Goal: Task Accomplishment & Management: Manage account settings

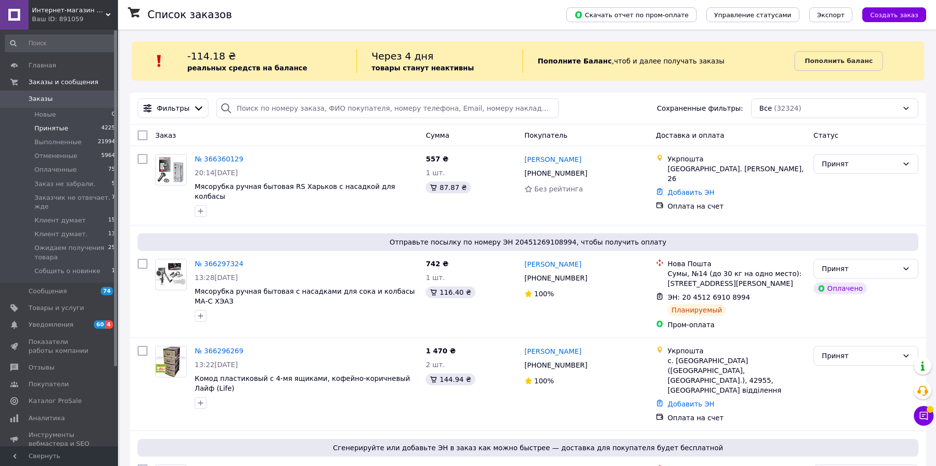
click at [73, 124] on li "Принятые 4225" at bounding box center [60, 128] width 121 height 14
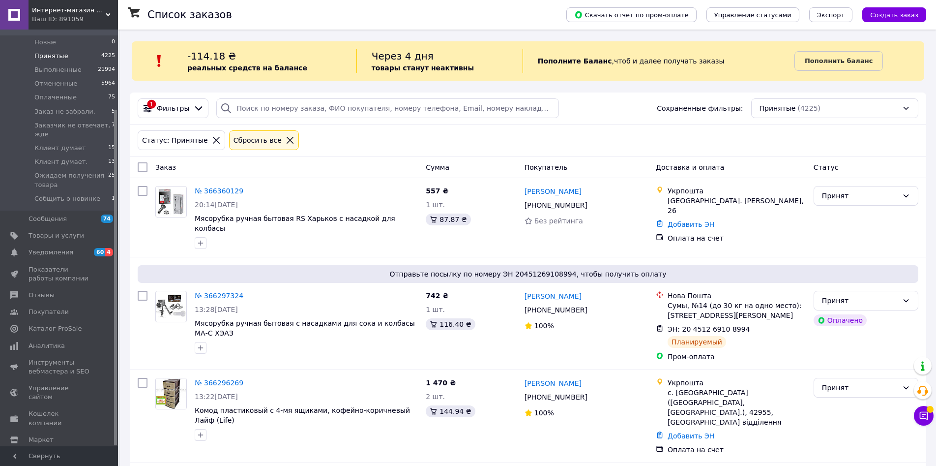
scroll to position [99, 0]
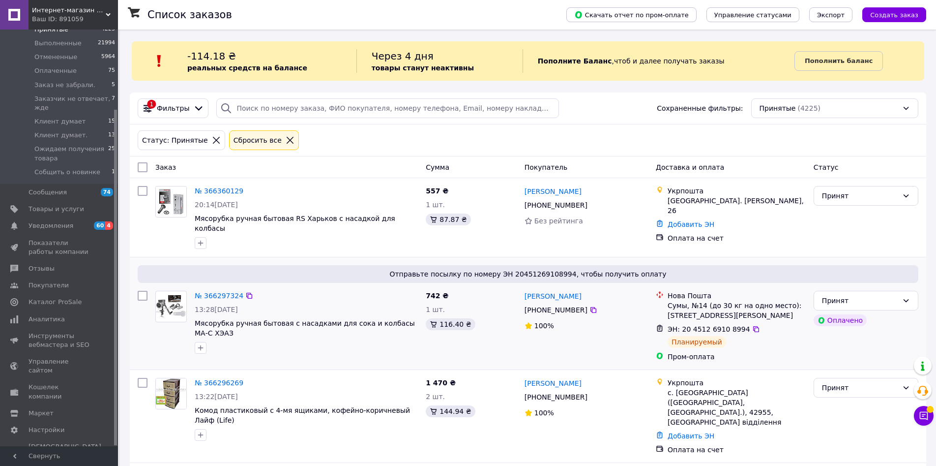
drag, startPoint x: 345, startPoint y: 306, endPoint x: 340, endPoint y: 304, distance: 5.6
click at [340, 304] on div "Отправьте посылку по номеру ЭН 20451269108994, чтобы получить оплату № 36629732…" at bounding box center [528, 313] width 796 height 112
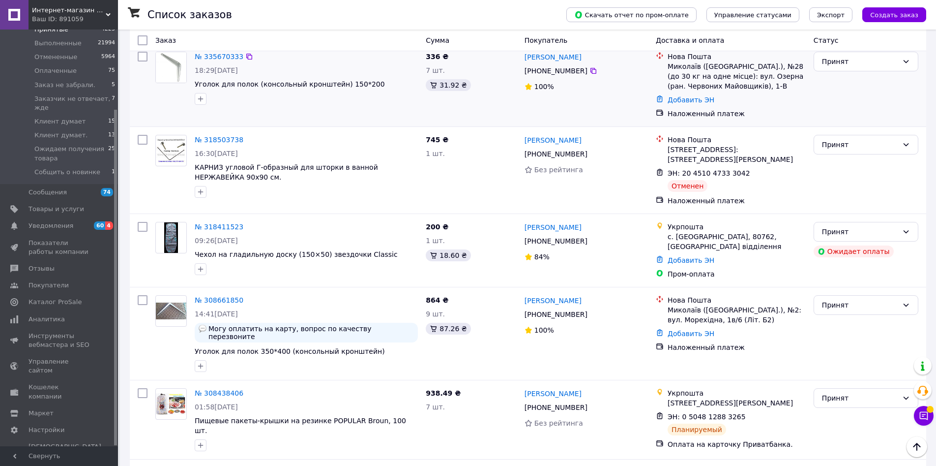
scroll to position [1809, 0]
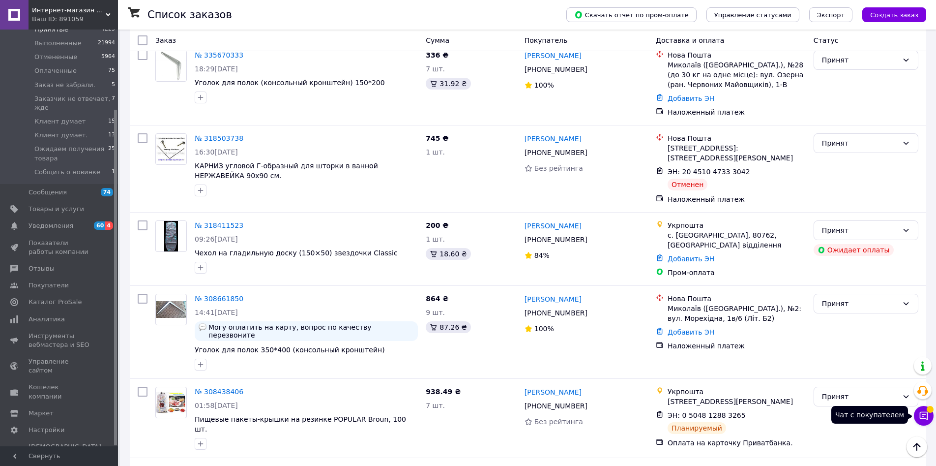
click at [924, 413] on icon at bounding box center [924, 416] width 10 height 10
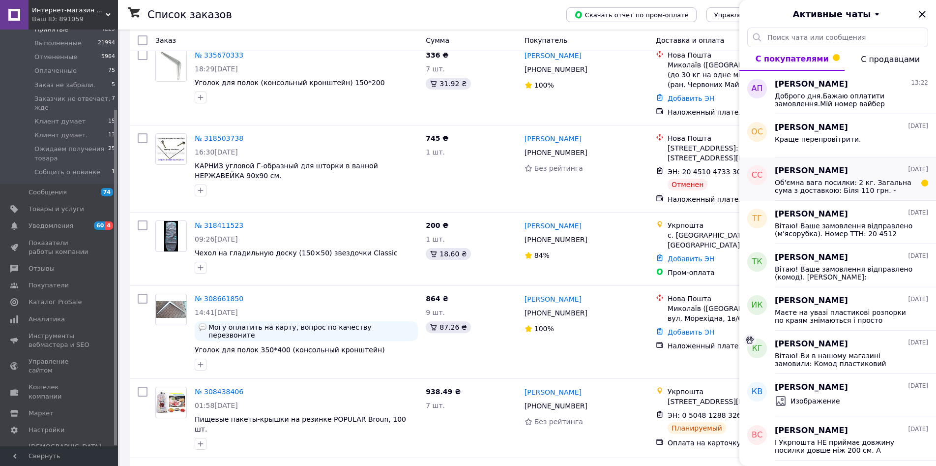
click at [898, 194] on span "Об'ємна вага посилки: 2 кг. Загальна сума з доставкою: Біля 110 грн. - вартість…" at bounding box center [845, 186] width 140 height 16
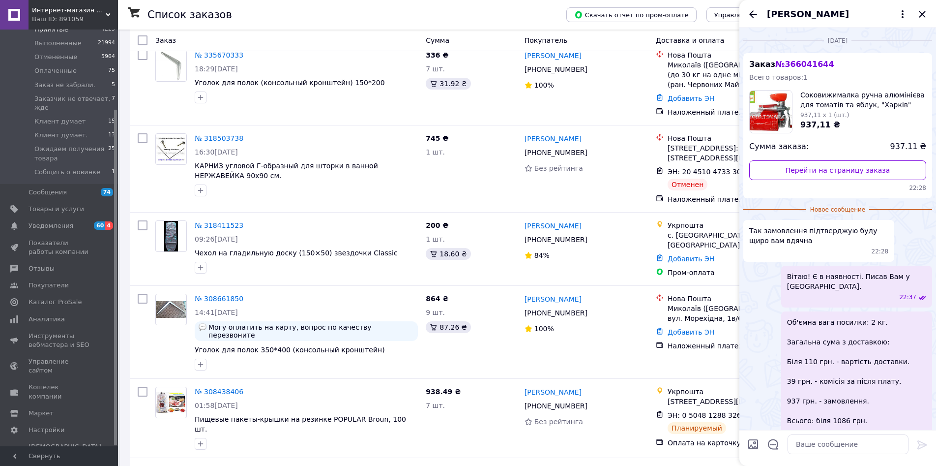
scroll to position [133, 0]
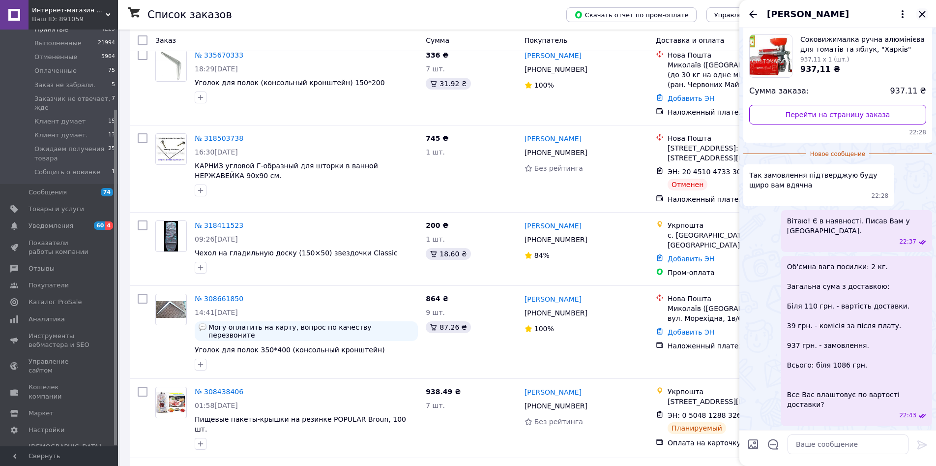
click at [920, 17] on icon "Закрыть" at bounding box center [922, 14] width 12 height 12
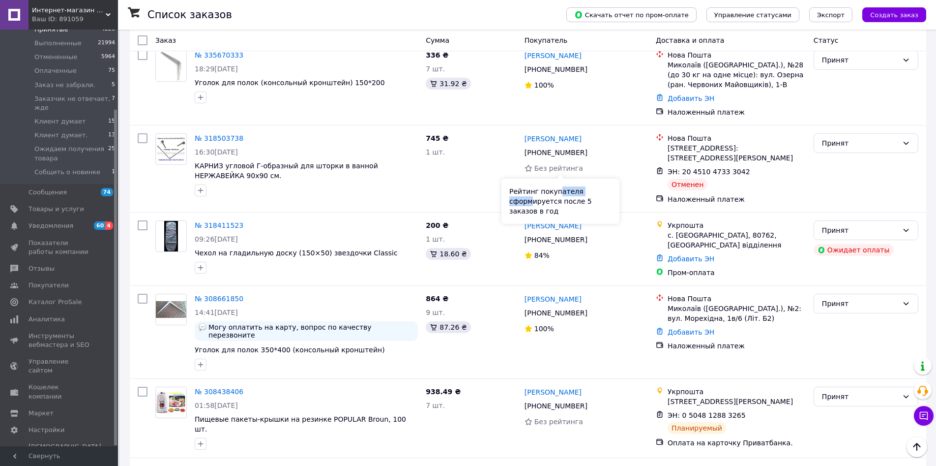
drag, startPoint x: 566, startPoint y: 194, endPoint x: 535, endPoint y: 202, distance: 32.3
click at [535, 202] on div "Рейтинг покупателя сформируется после 5 заказов в год" at bounding box center [560, 200] width 118 height 45
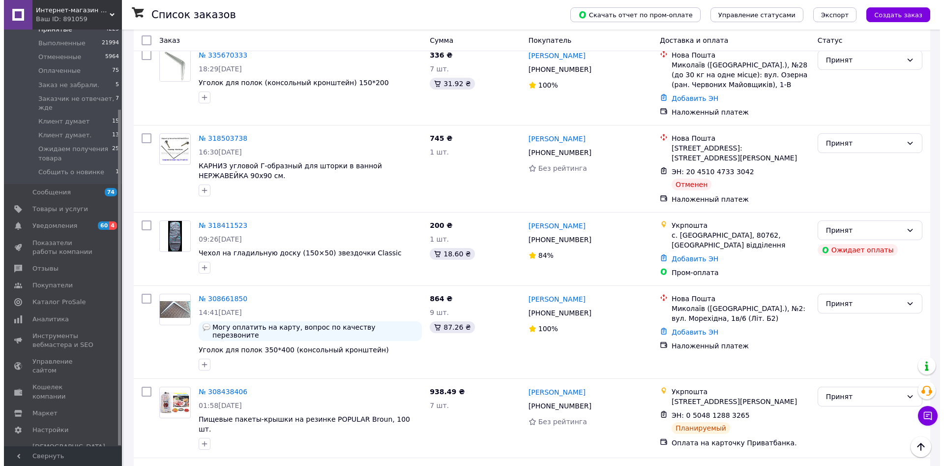
scroll to position [0, 0]
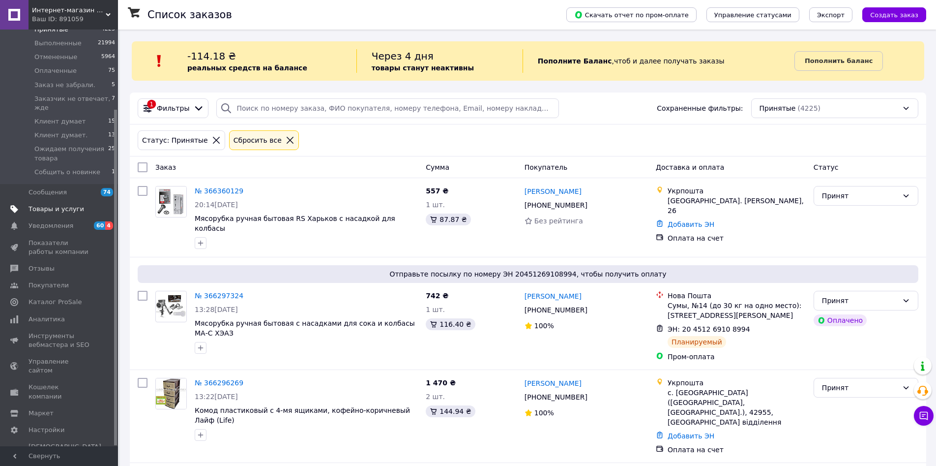
click at [62, 205] on span "Товары и услуги" at bounding box center [57, 209] width 56 height 9
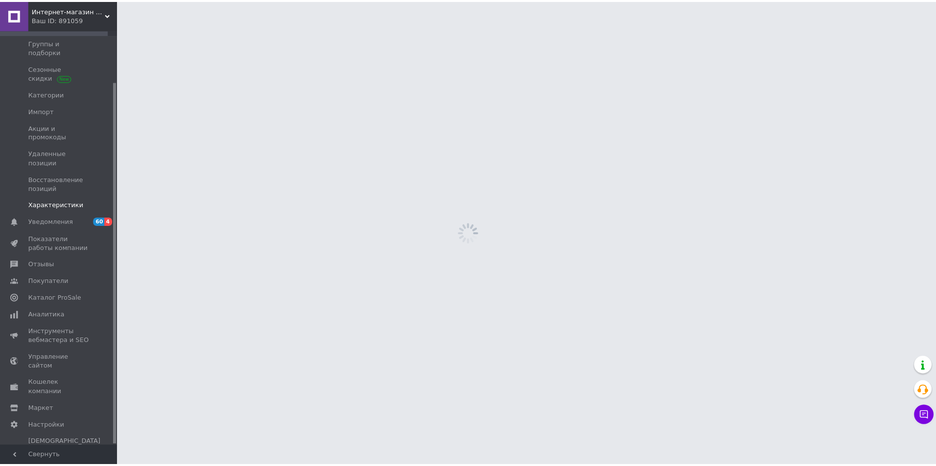
scroll to position [59, 0]
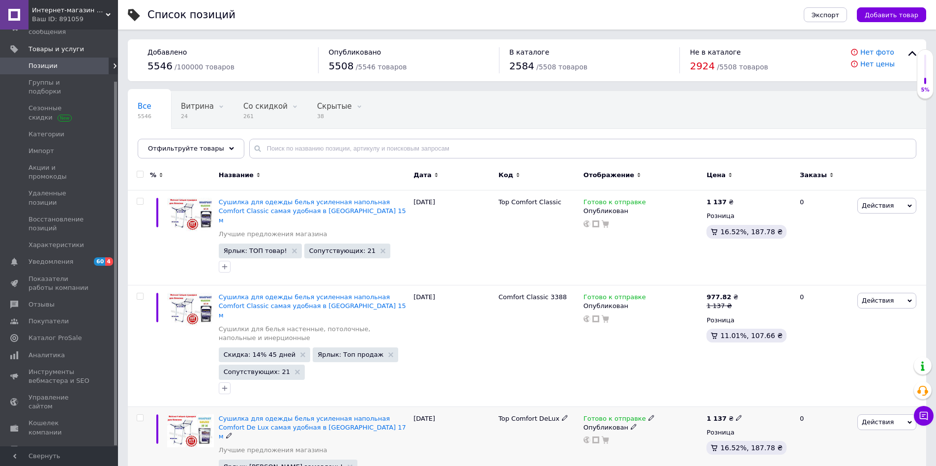
click at [736, 414] on icon at bounding box center [739, 417] width 6 height 6
type input "1183"
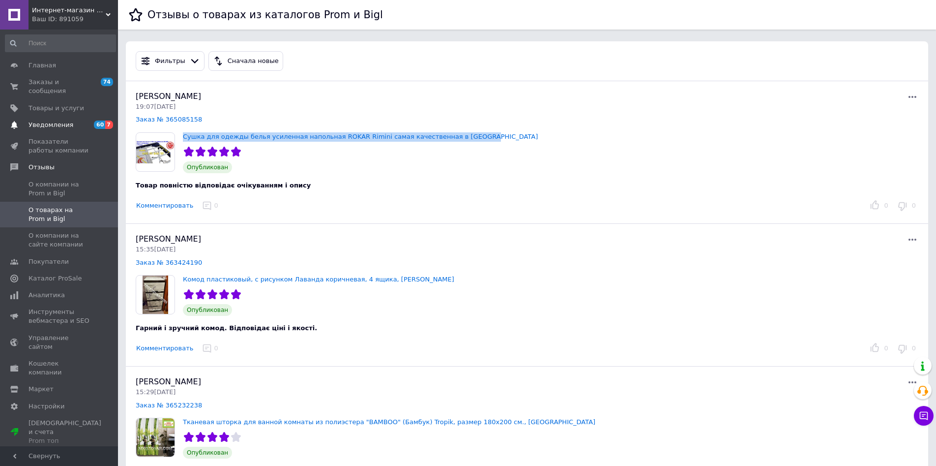
click at [37, 120] on span "Уведомления" at bounding box center [51, 124] width 45 height 9
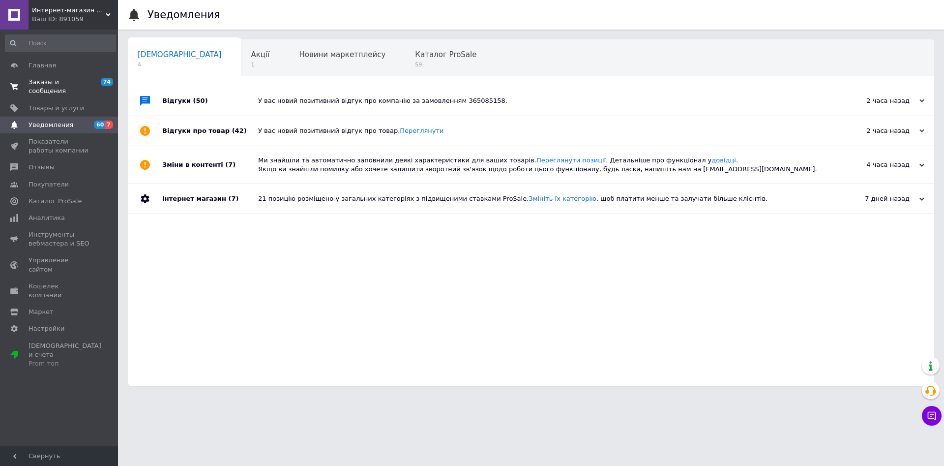
click at [41, 80] on span "Заказы и сообщения" at bounding box center [60, 87] width 62 height 18
